Goal: Communication & Community: Share content

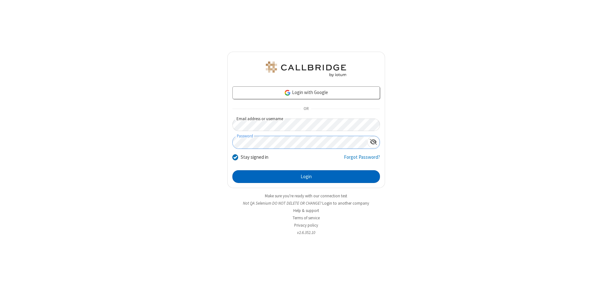
click at [306, 177] on button "Login" at bounding box center [307, 176] width 148 height 13
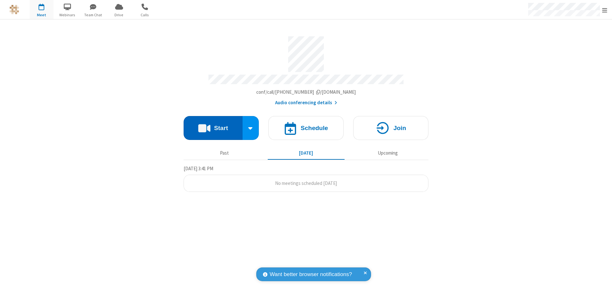
click at [213, 125] on button "Start" at bounding box center [213, 128] width 59 height 24
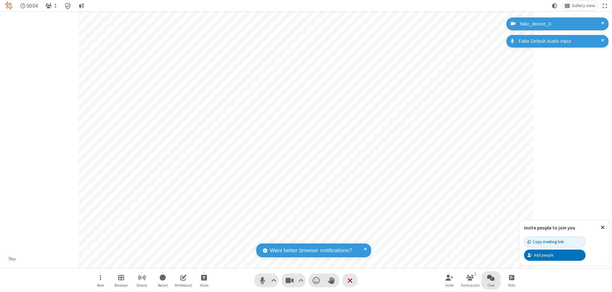
click at [491, 278] on span "Open chat" at bounding box center [491, 278] width 8 height 8
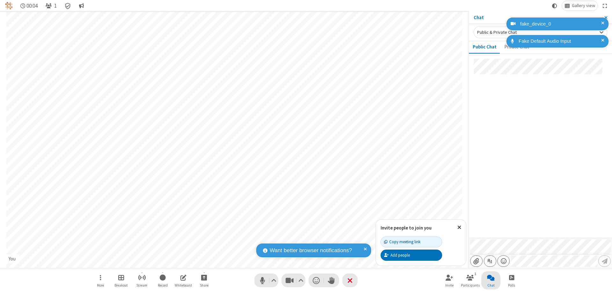
type input "C:\fakepath\doc_test.docx"
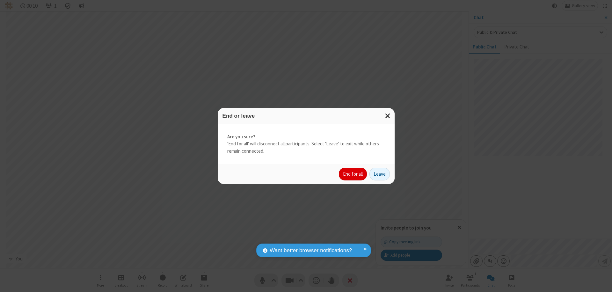
click at [353, 174] on button "End for all" at bounding box center [353, 174] width 28 height 13
